Goal: Transaction & Acquisition: Purchase product/service

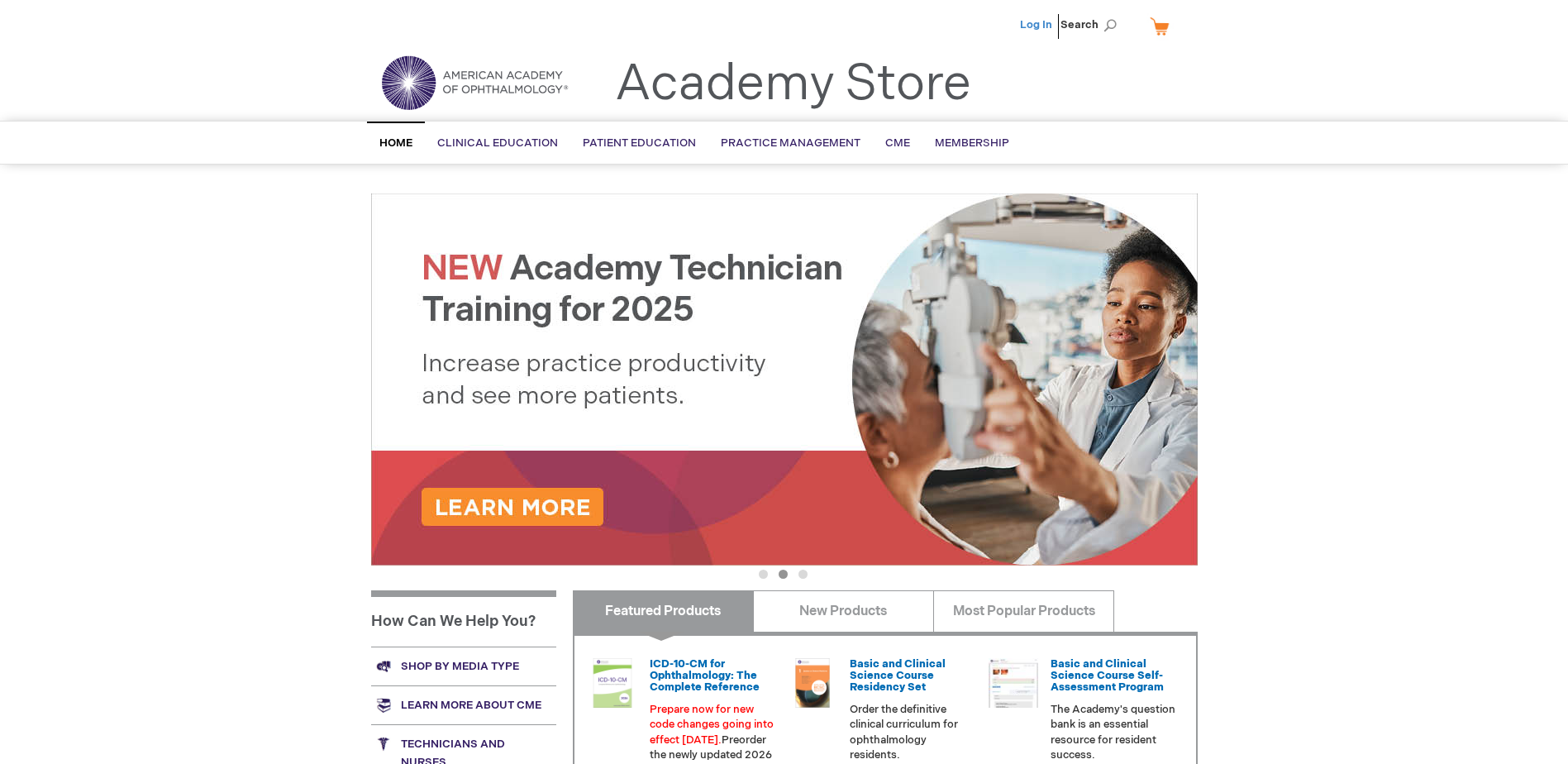
click at [1050, 25] on link "Log In" at bounding box center [1035, 24] width 32 height 13
click at [978, 26] on span "[PERSON_NAME]" at bounding box center [954, 24] width 92 height 13
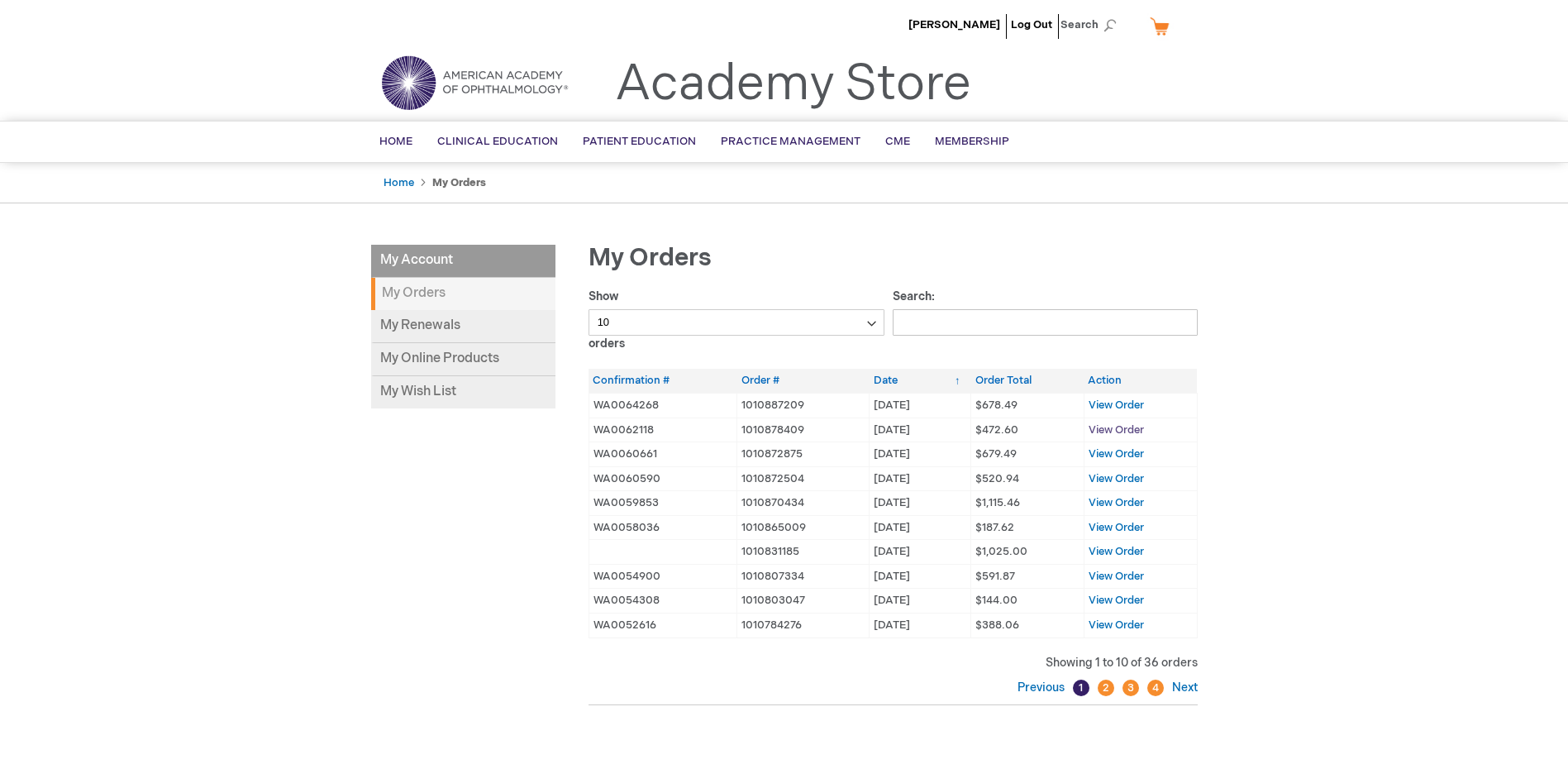
click at [1136, 427] on span "View Order" at bounding box center [1116, 429] width 55 height 13
click at [1121, 405] on span "View Order" at bounding box center [1116, 404] width 55 height 13
click at [1115, 453] on span "View Order" at bounding box center [1116, 453] width 55 height 13
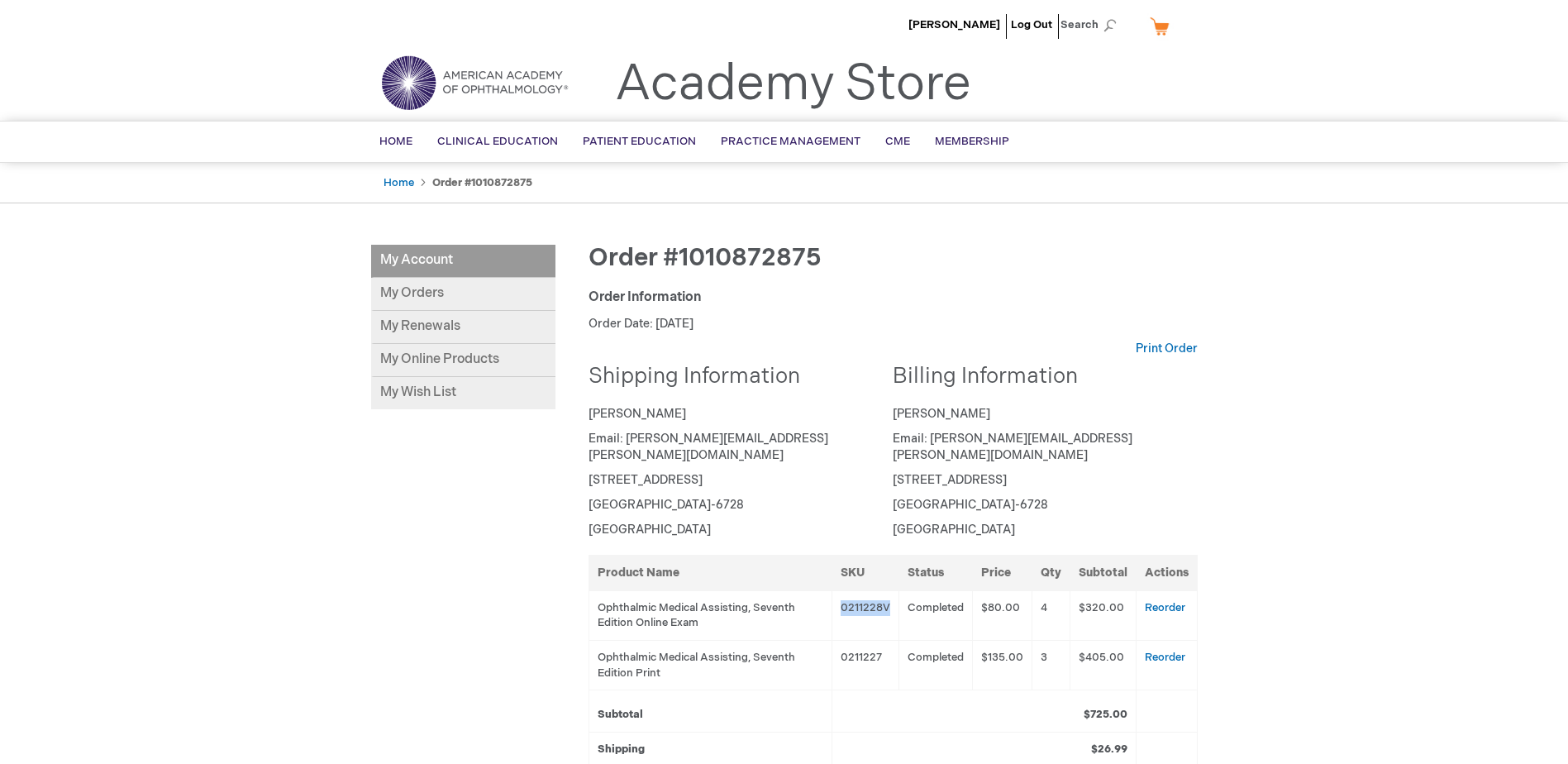
drag, startPoint x: 892, startPoint y: 588, endPoint x: 839, endPoint y: 594, distance: 53.3
click at [839, 594] on td "0211228V" at bounding box center [865, 615] width 67 height 50
drag, startPoint x: 839, startPoint y: 594, endPoint x: 860, endPoint y: 588, distance: 21.8
copy td "0211228V"
click at [777, 77] on link "Academy Store" at bounding box center [793, 83] width 356 height 59
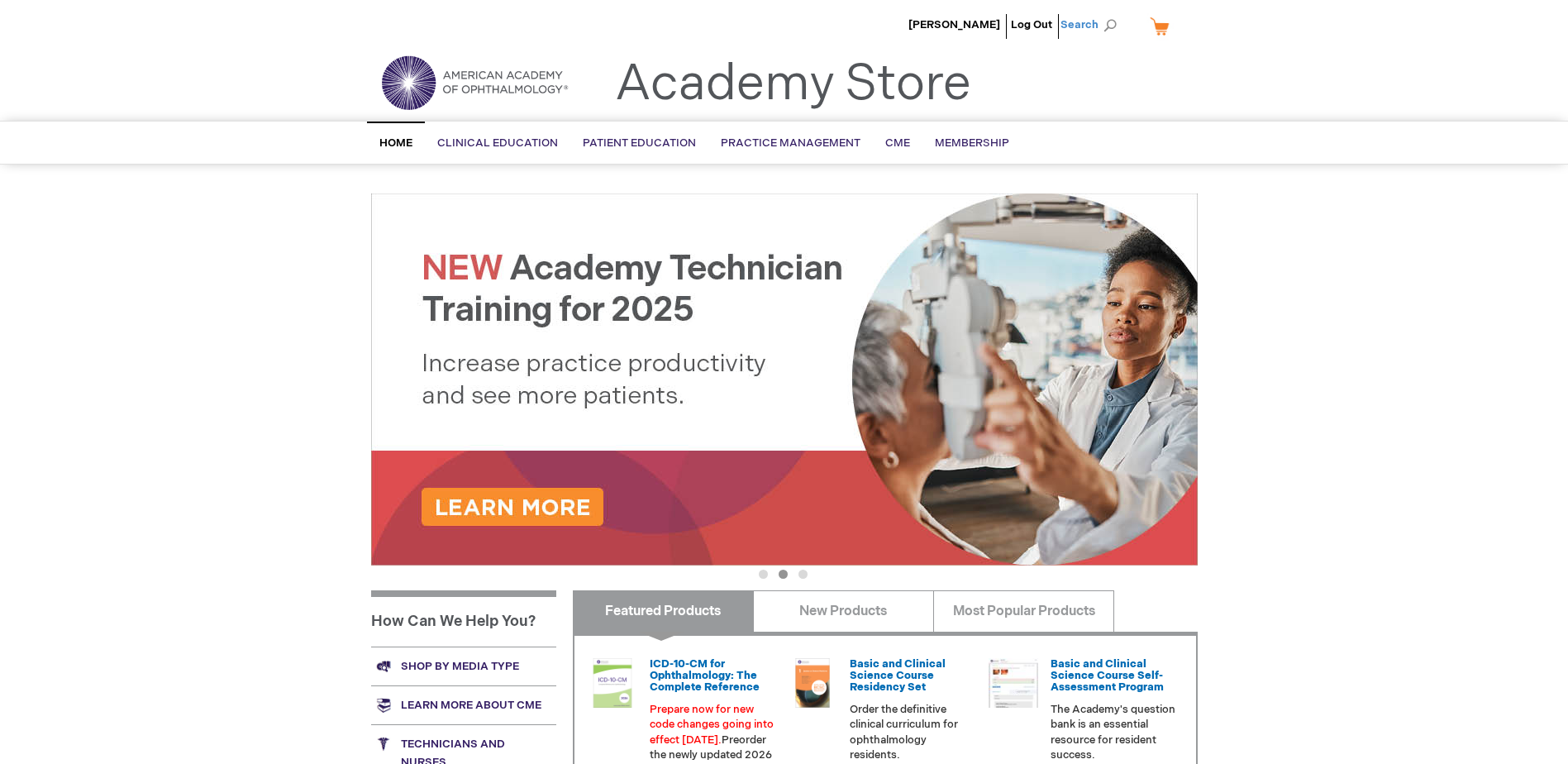
click at [1066, 26] on span "Search" at bounding box center [1091, 25] width 63 height 33
paste input "0211228V"
type input "0211228V"
click at [1103, 12] on button "Search" at bounding box center [1109, 25] width 13 height 27
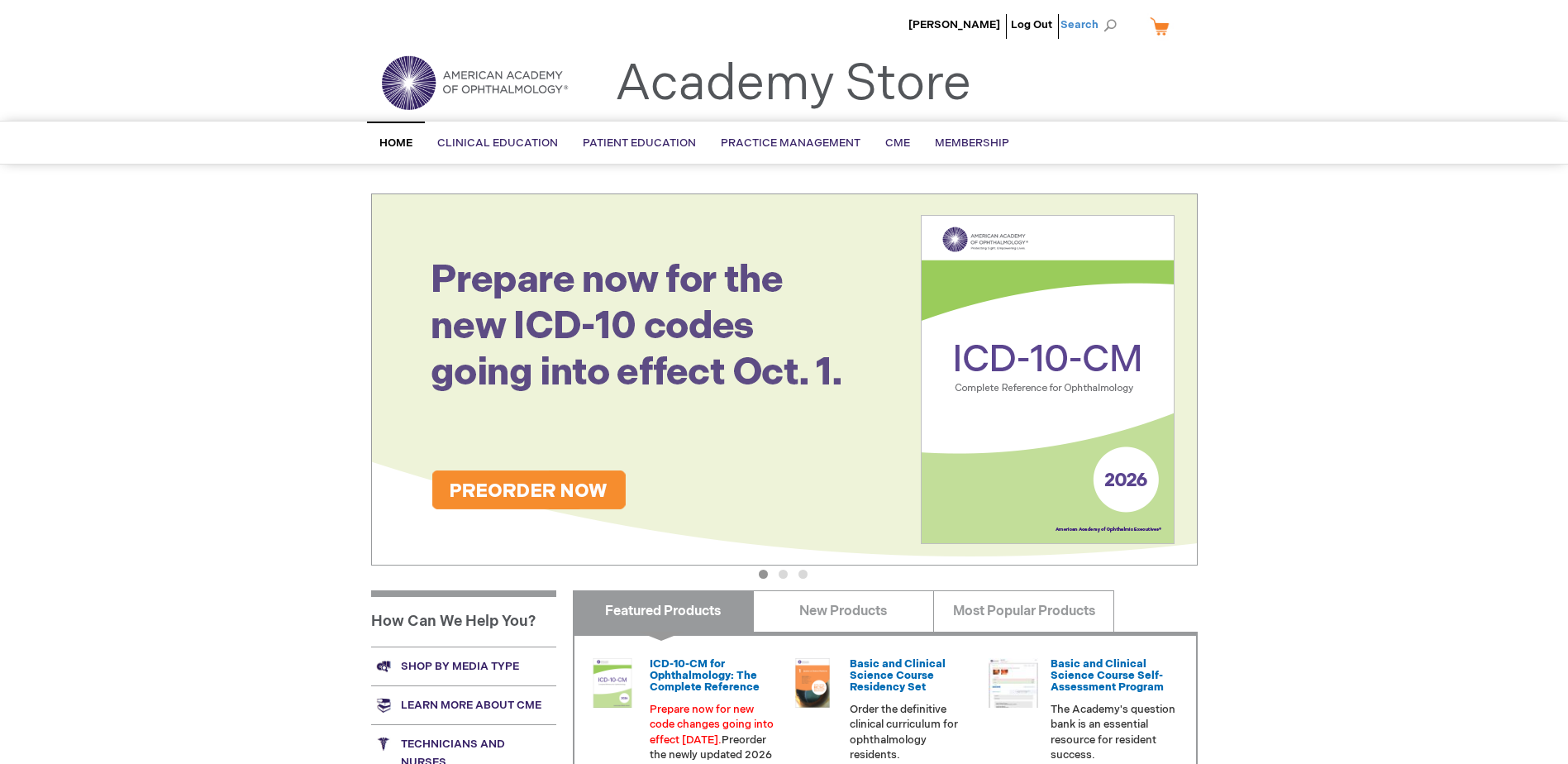
click at [1083, 21] on span "Search" at bounding box center [1091, 25] width 63 height 33
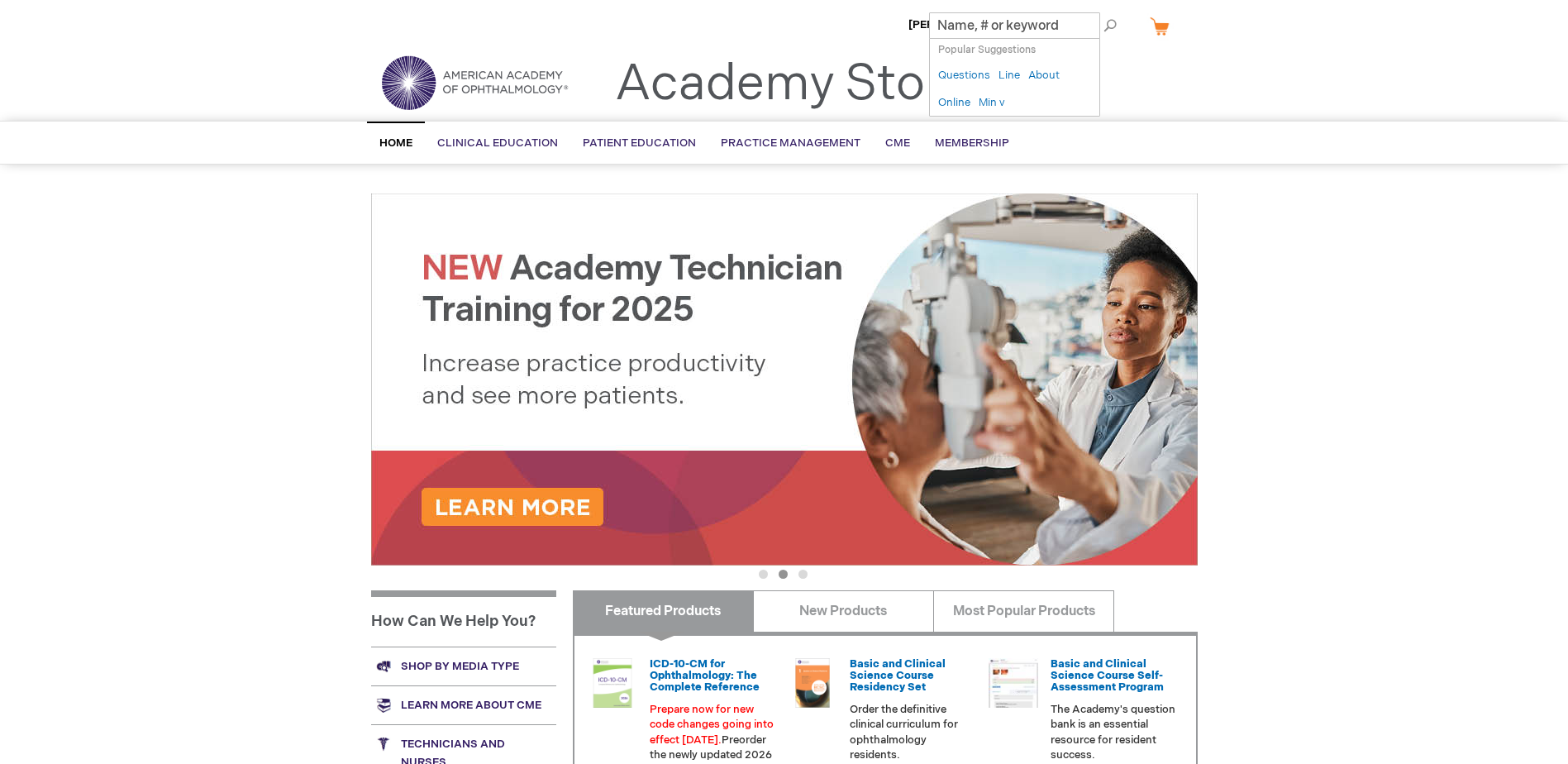
paste input "0211228V"
type input "0211228V"
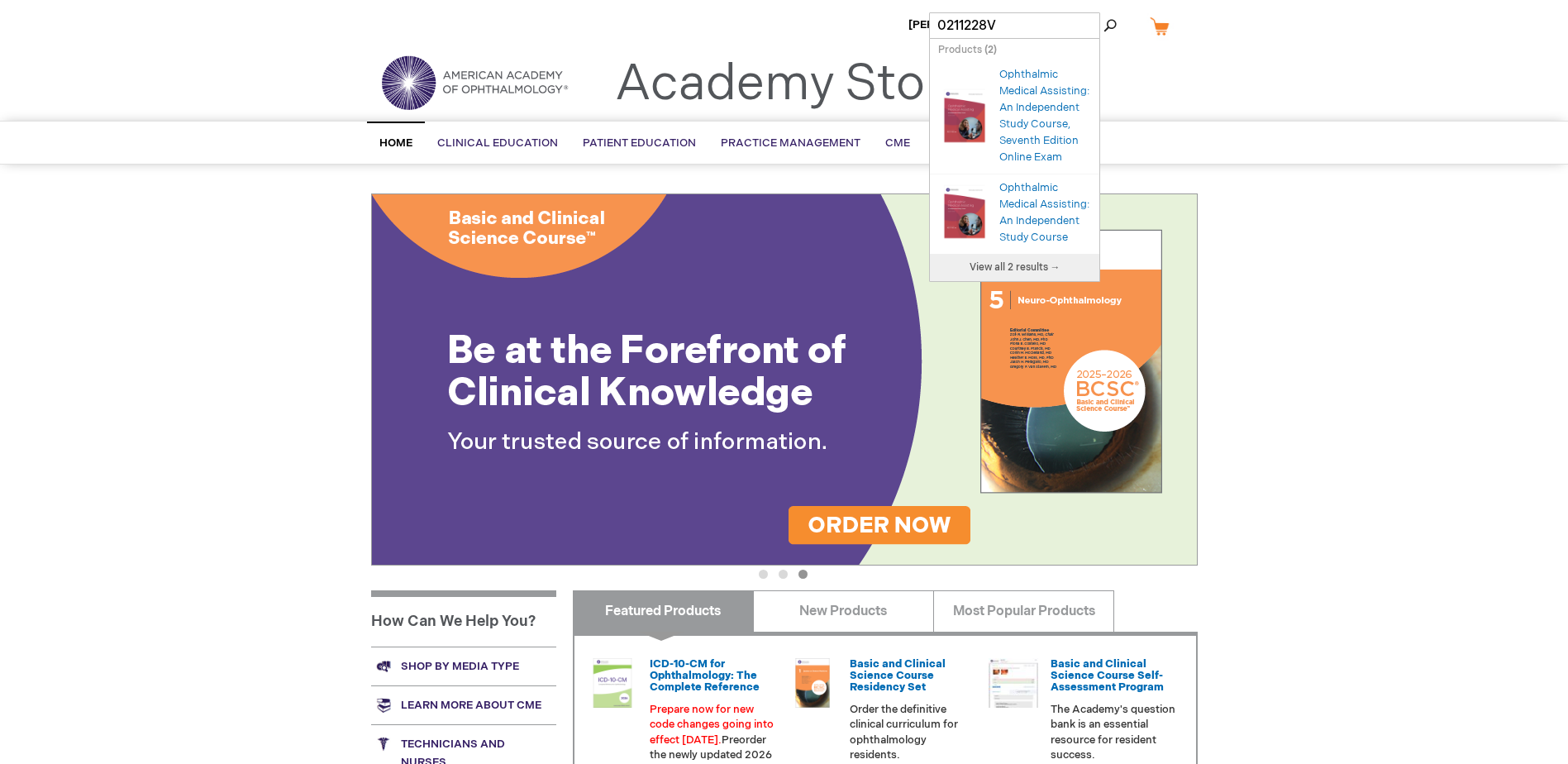
click at [1023, 132] on div "Ophthalmic Medical Assisting: An Independent Study Course, Seventh Edition Onli…" at bounding box center [1045, 115] width 92 height 99
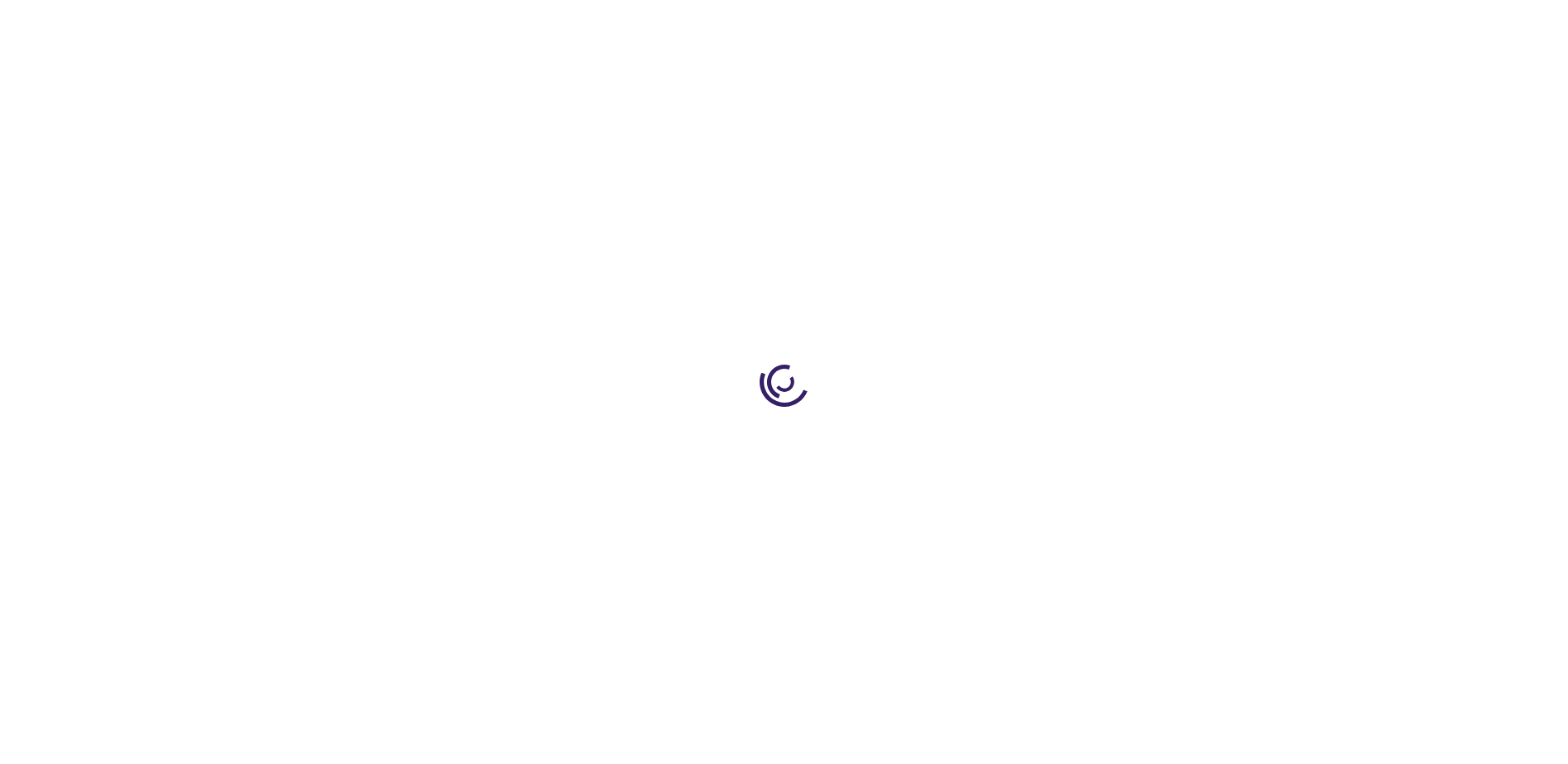
type input "0"
